Goal: Find specific page/section: Find specific page/section

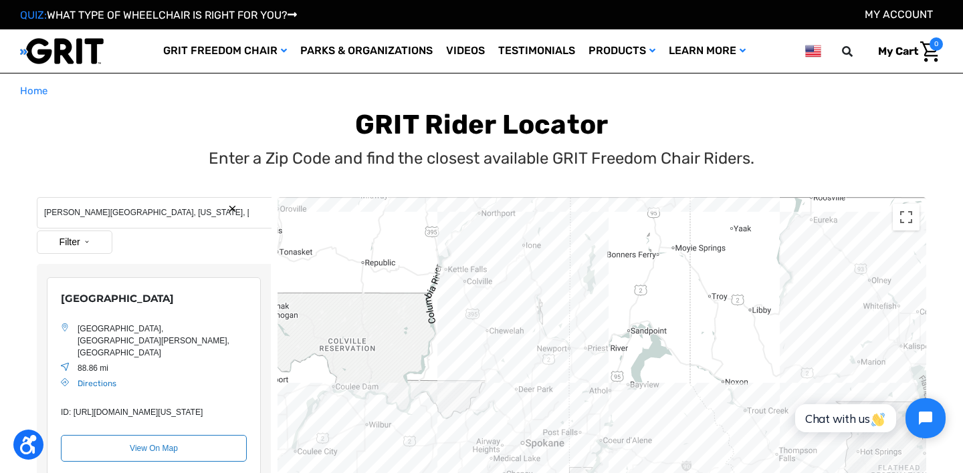
click at [234, 211] on button "Search Reset" at bounding box center [232, 209] width 10 height 10
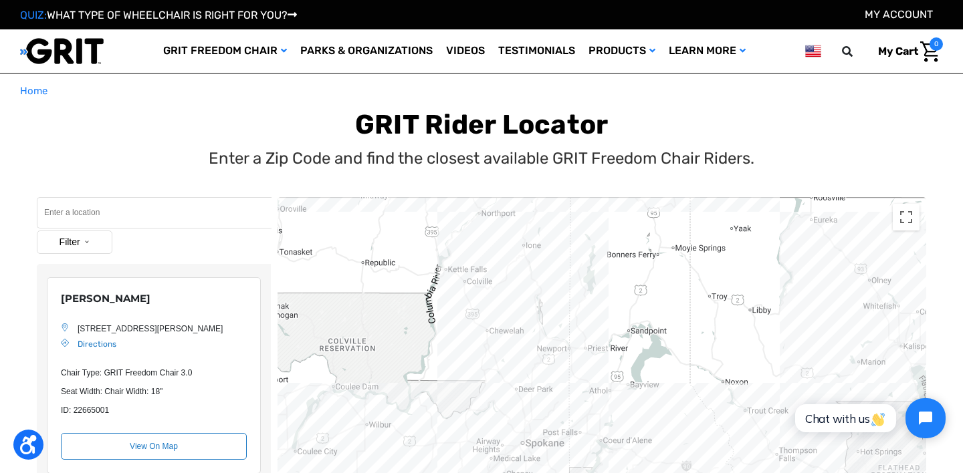
click at [171, 217] on input "Search" at bounding box center [154, 212] width 235 height 31
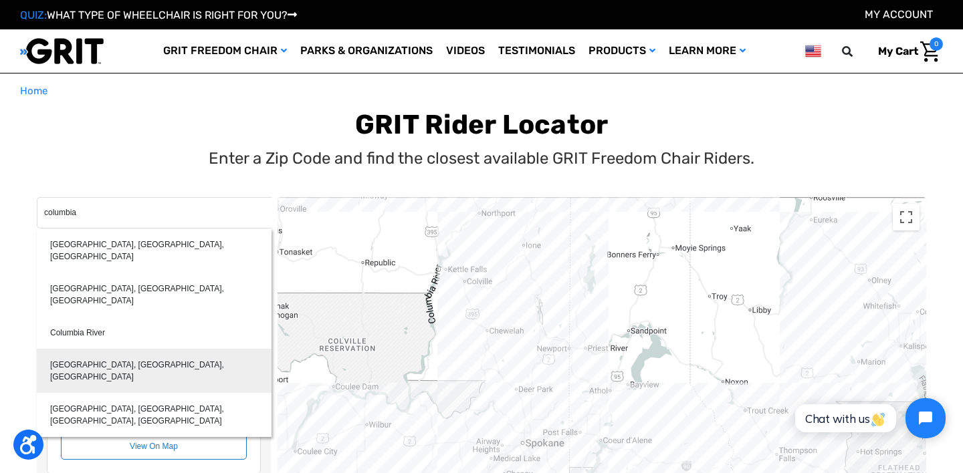
type input "[GEOGRAPHIC_DATA], [GEOGRAPHIC_DATA], [GEOGRAPHIC_DATA]"
click at [125, 349] on div "[GEOGRAPHIC_DATA], [GEOGRAPHIC_DATA], [GEOGRAPHIC_DATA]" at bounding box center [154, 371] width 235 height 44
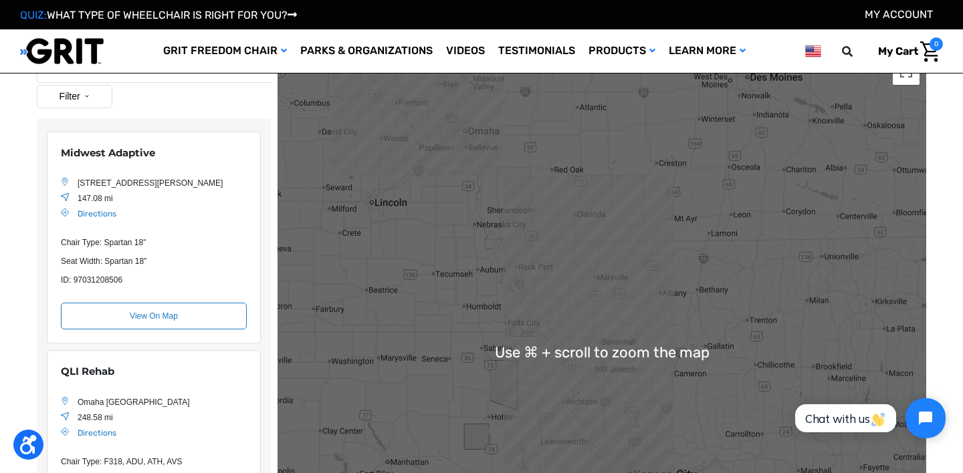
scroll to position [36, 0]
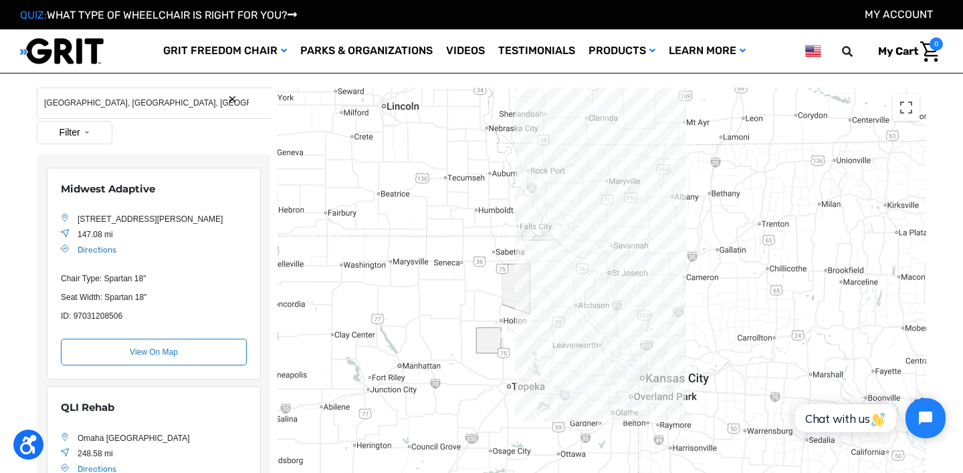
drag, startPoint x: 544, startPoint y: 364, endPoint x: 551, endPoint y: 221, distance: 144.0
click at [551, 221] on div "Location Map" at bounding box center [602, 389] width 649 height 602
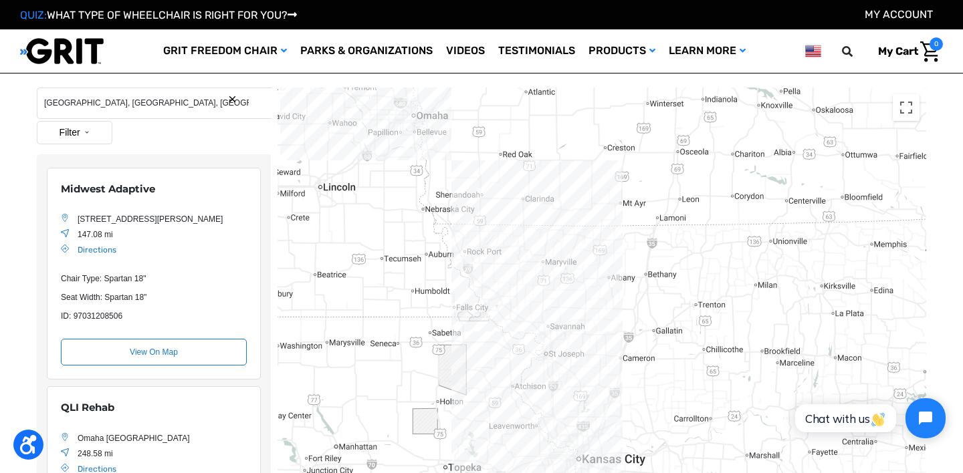
drag, startPoint x: 553, startPoint y: 239, endPoint x: 494, endPoint y: 330, distance: 108.1
click at [494, 330] on div "Location Map" at bounding box center [602, 389] width 649 height 602
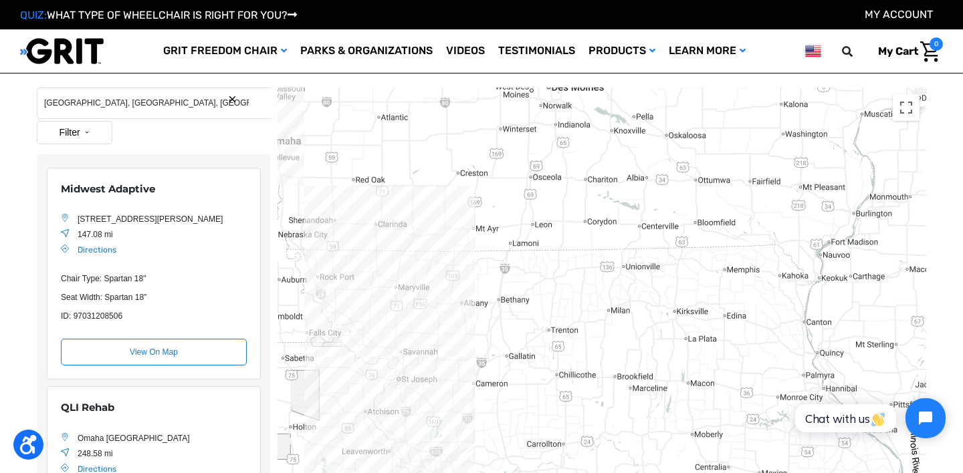
drag, startPoint x: 638, startPoint y: 249, endPoint x: 489, endPoint y: 278, distance: 151.7
click at [489, 278] on div "Location Map" at bounding box center [602, 389] width 649 height 602
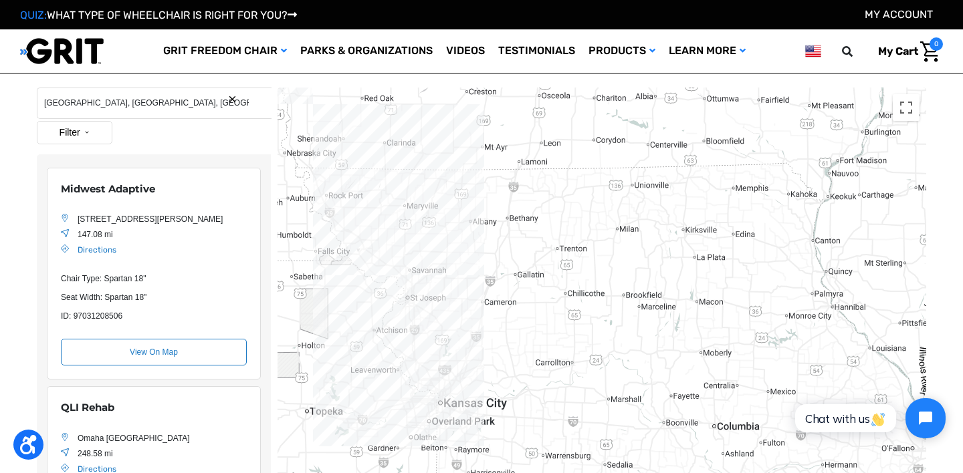
drag, startPoint x: 494, startPoint y: 278, endPoint x: 503, endPoint y: 191, distance: 88.1
click at [503, 191] on div "Location Map" at bounding box center [602, 389] width 649 height 602
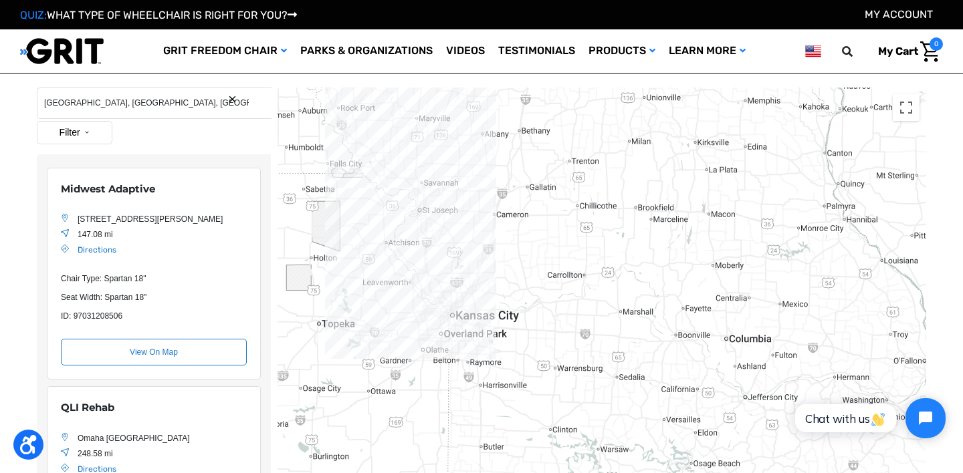
drag, startPoint x: 484, startPoint y: 267, endPoint x: 498, endPoint y: 182, distance: 86.6
click at [498, 182] on div "Location Map" at bounding box center [602, 389] width 649 height 602
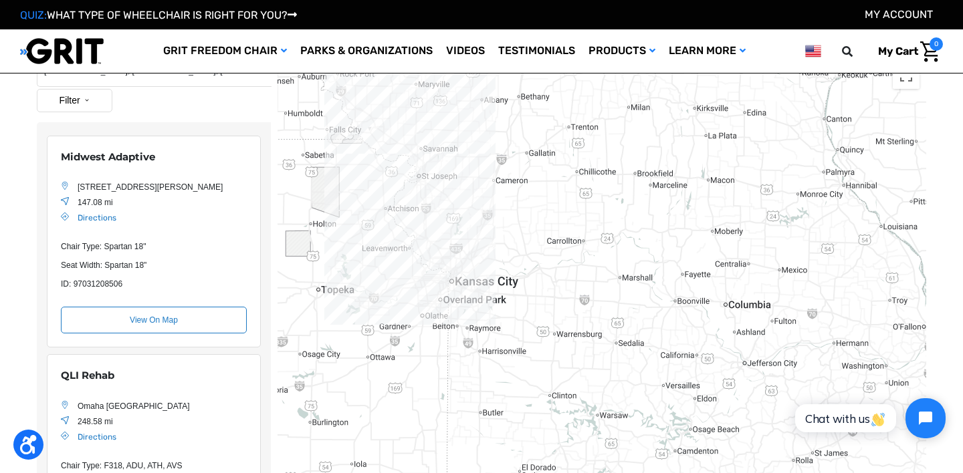
scroll to position [50, 0]
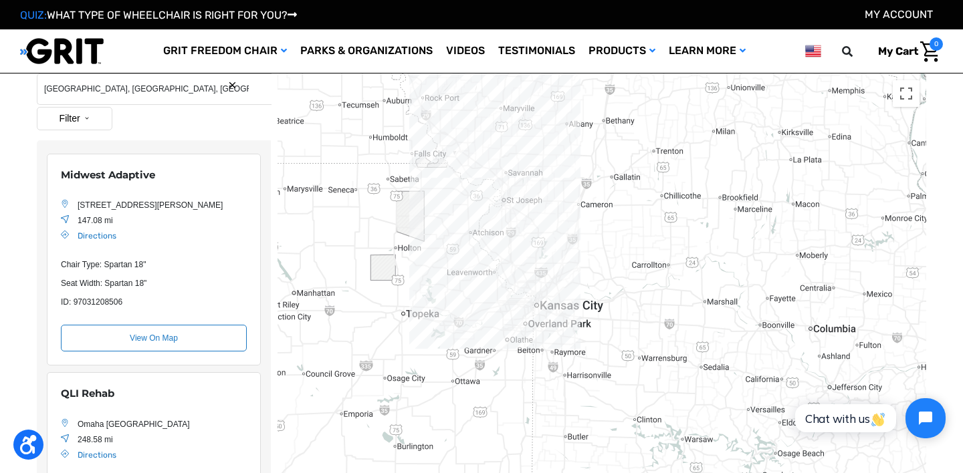
drag, startPoint x: 392, startPoint y: 166, endPoint x: 479, endPoint y: 173, distance: 87.2
click at [479, 173] on div "Location Map" at bounding box center [602, 375] width 649 height 602
